Goal: Find specific page/section: Find specific page/section

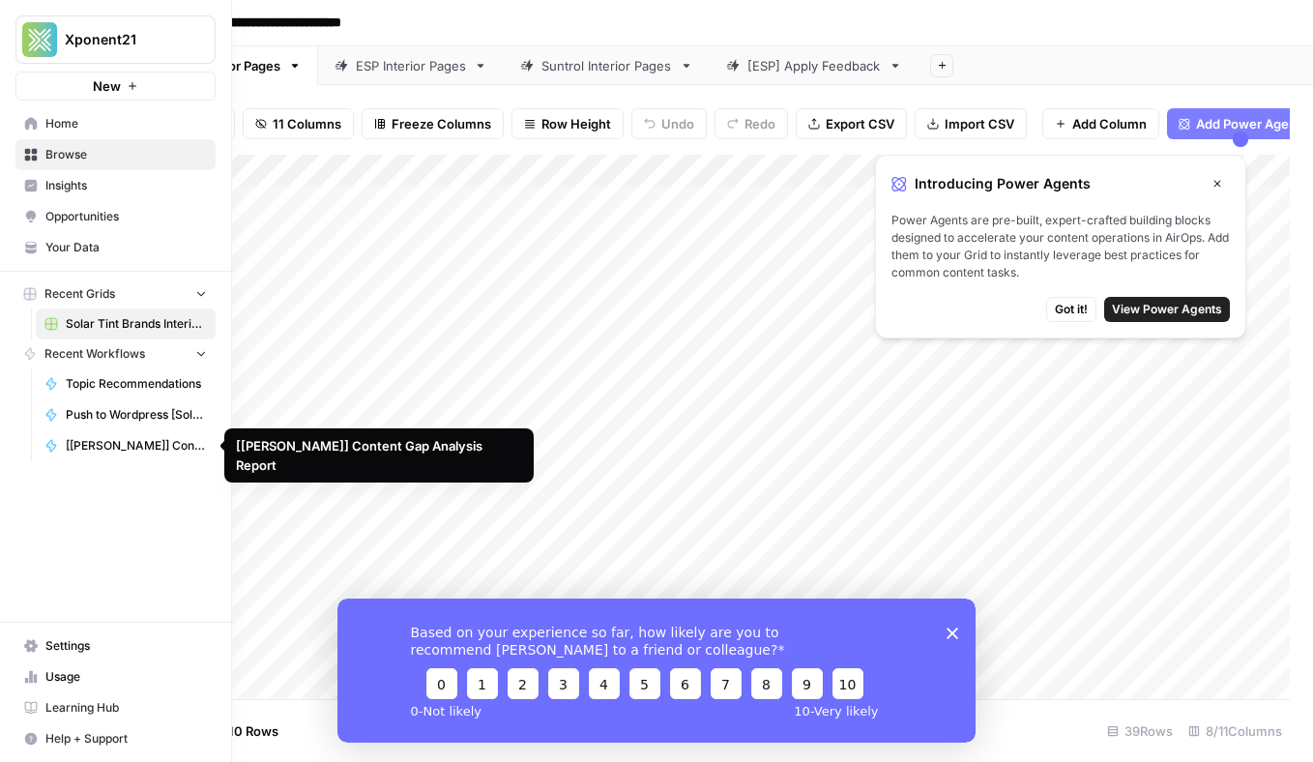
click at [114, 382] on span "Topic Recommendations" at bounding box center [136, 383] width 141 height 17
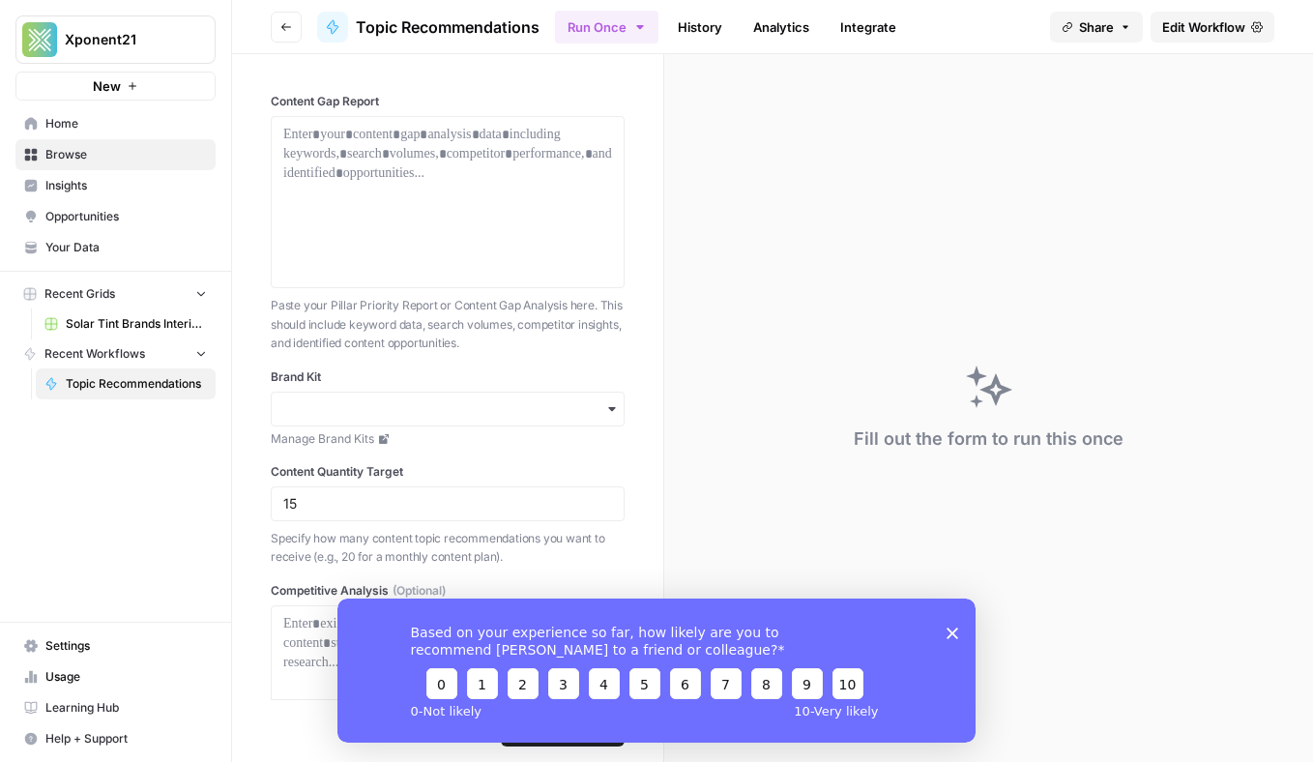
click at [109, 322] on span "Solar Tint Brands Interior Page Content" at bounding box center [136, 323] width 141 height 17
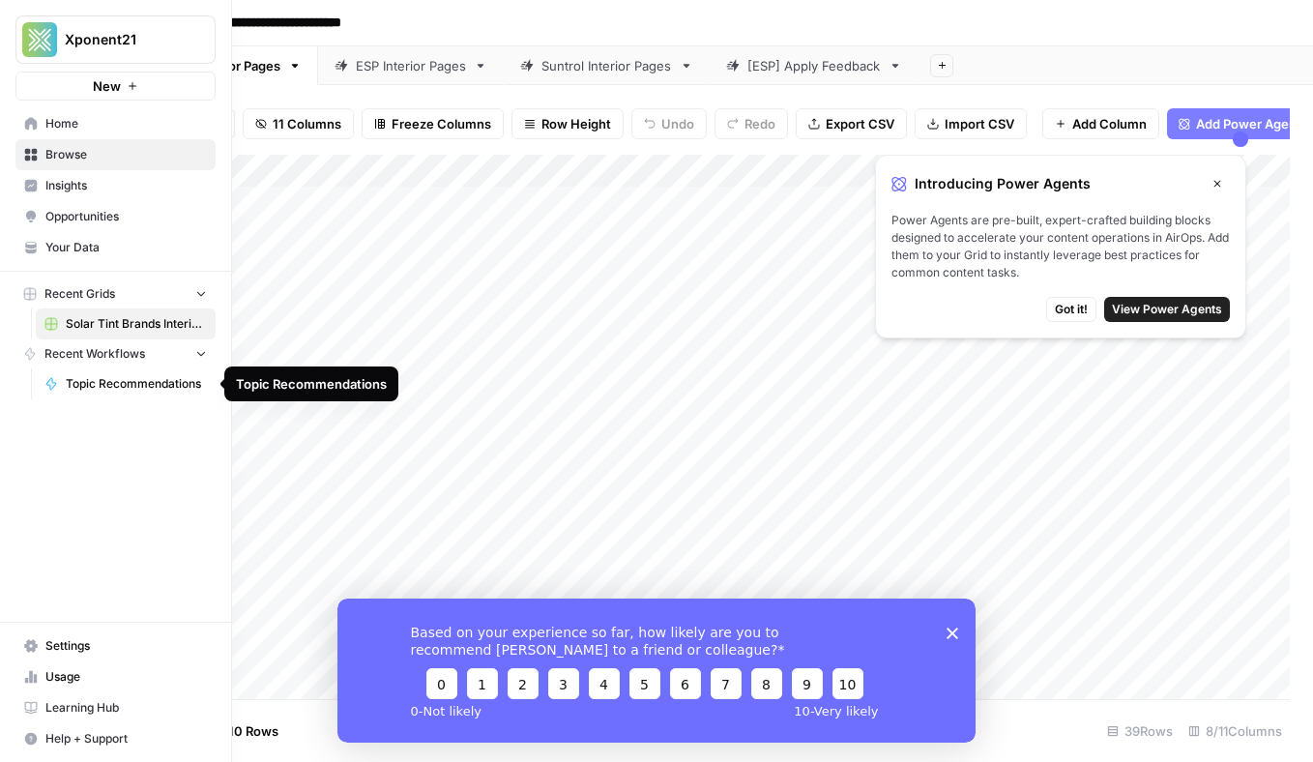
click at [115, 386] on span "Topic Recommendations" at bounding box center [136, 383] width 141 height 17
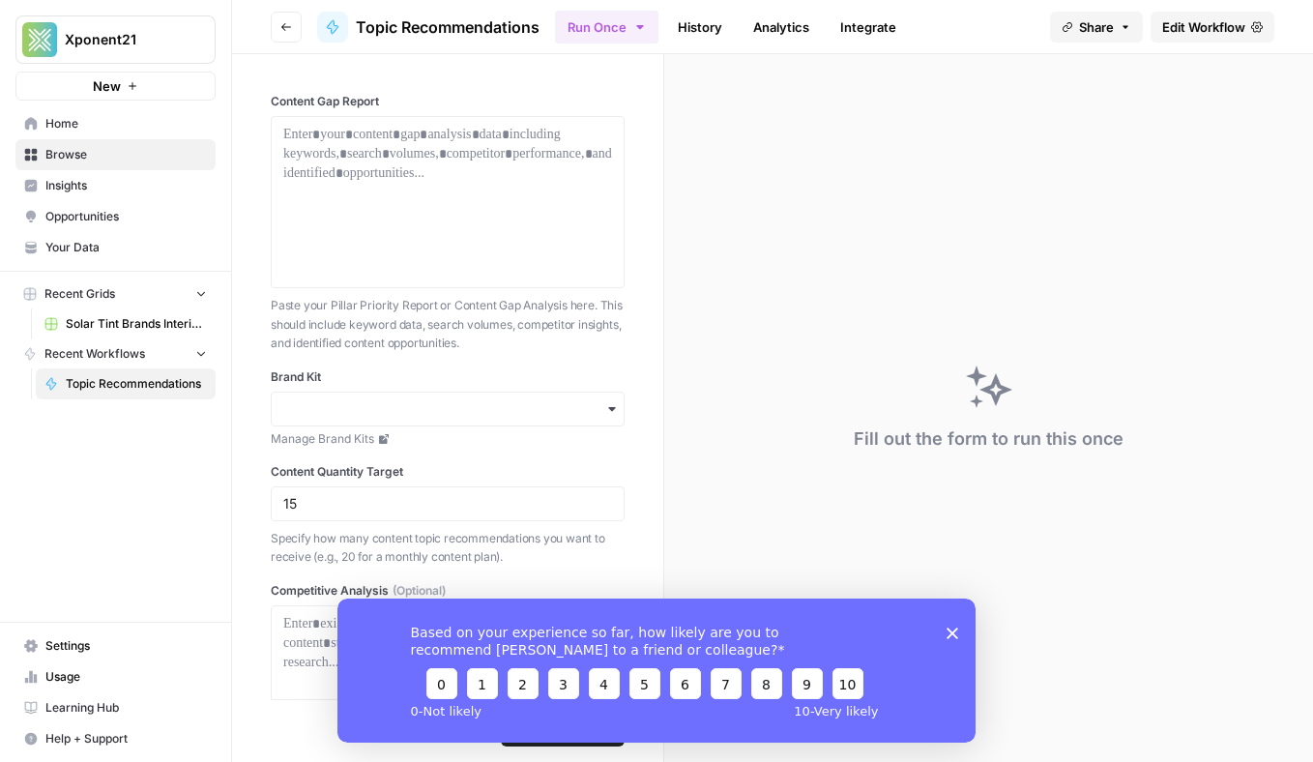
click at [702, 30] on link "History" at bounding box center [700, 27] width 68 height 31
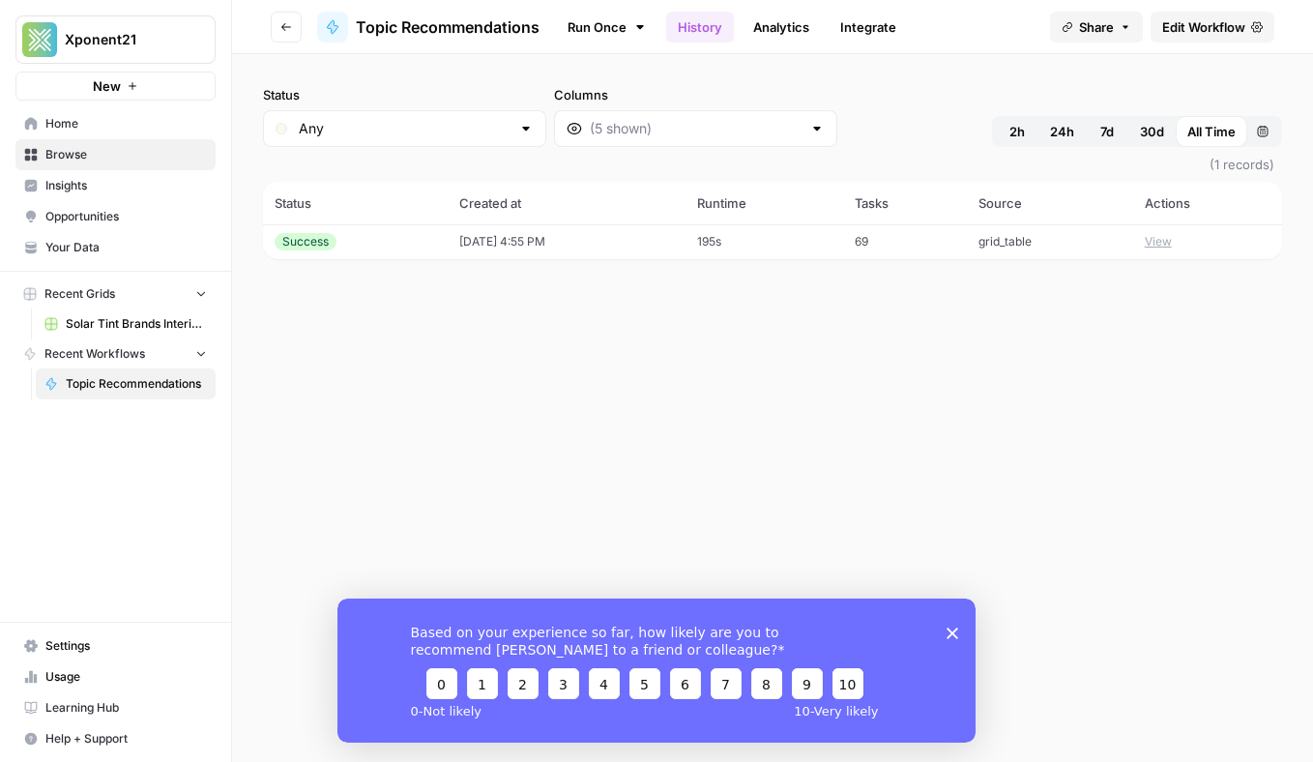
click at [777, 27] on link "Analytics" at bounding box center [780, 27] width 79 height 31
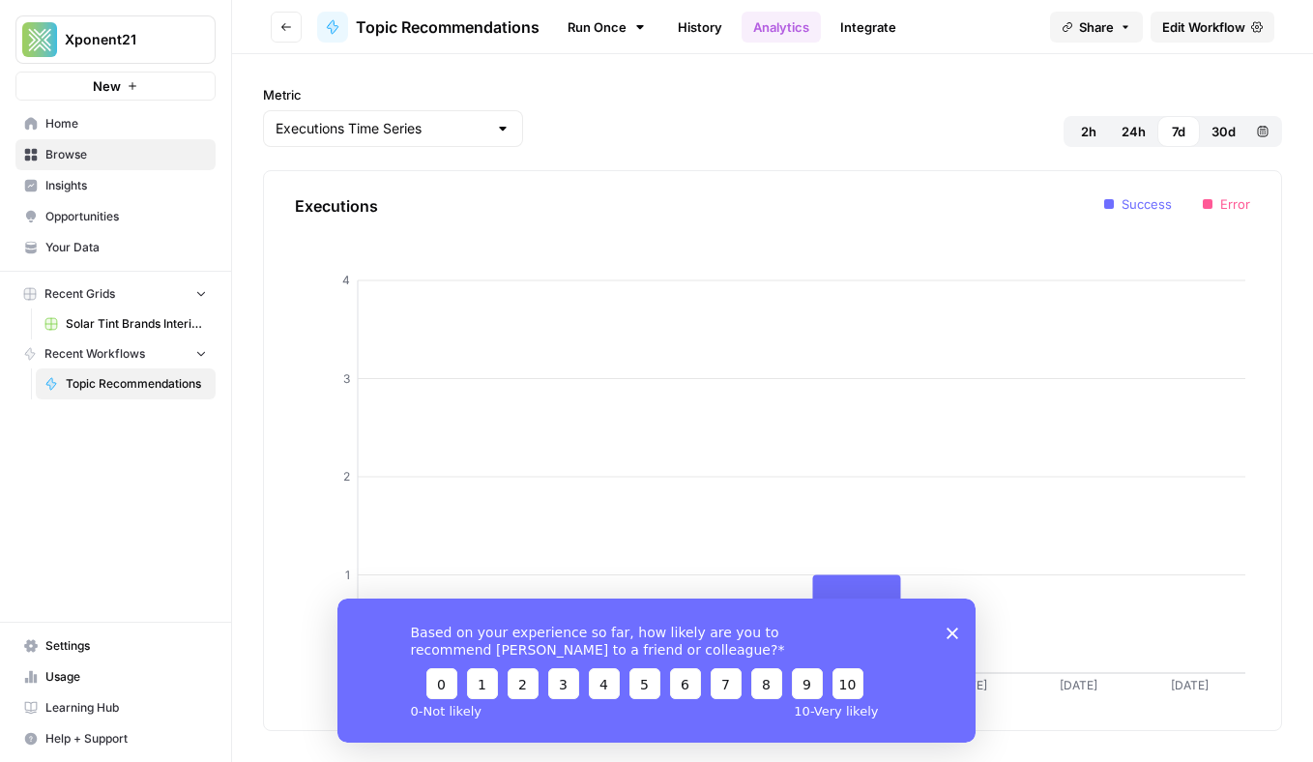
click at [414, 28] on span "Topic Recommendations" at bounding box center [448, 26] width 184 height 23
